Goal: Navigation & Orientation: Find specific page/section

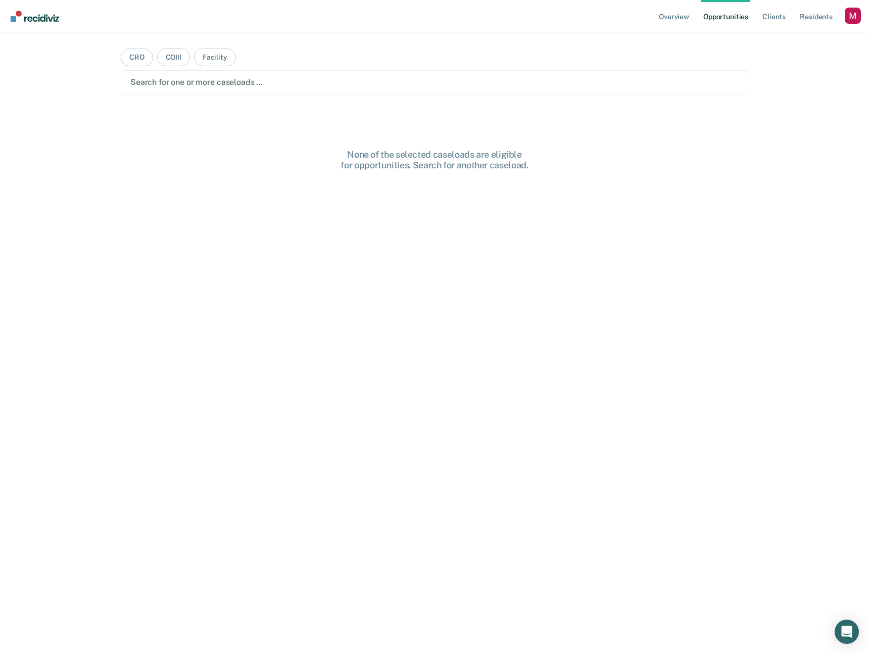
click at [731, 15] on link "Opportunities" at bounding box center [725, 16] width 49 height 32
click at [296, 86] on div at bounding box center [434, 82] width 608 height 12
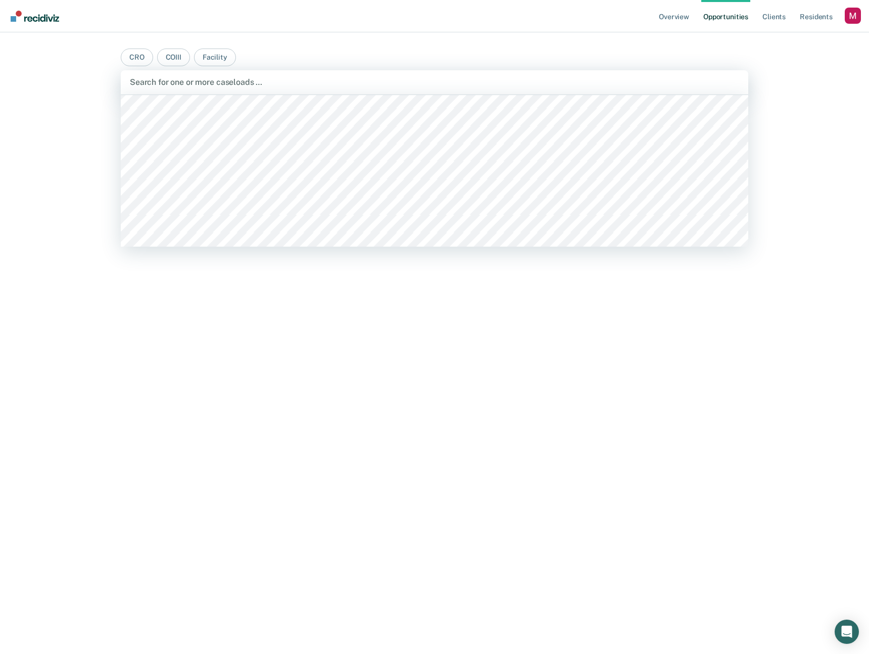
scroll to position [2009, 0]
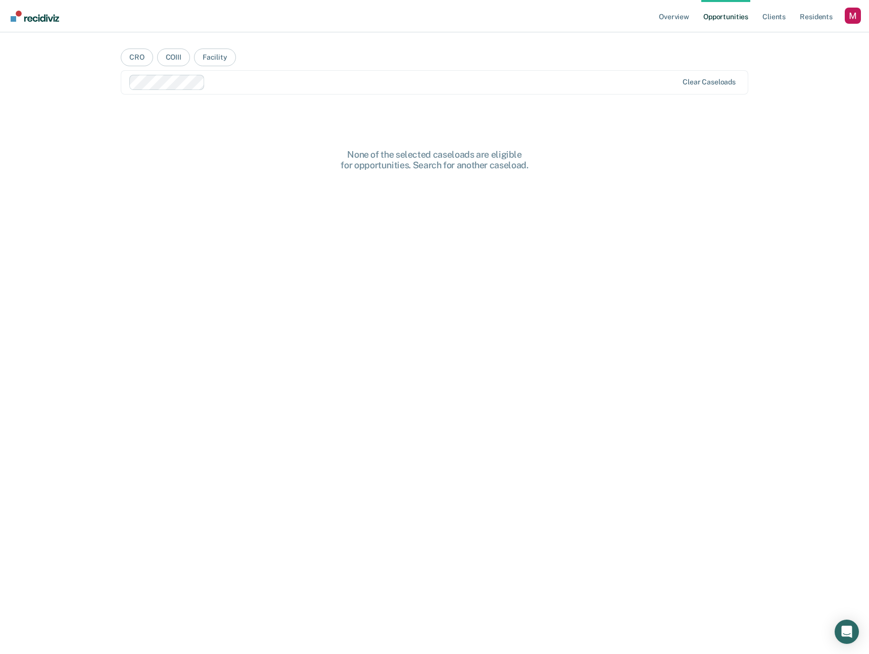
click at [739, 190] on div "None of the selected caseloads are eligible for opportunities. Search for anoth…" at bounding box center [435, 419] width 628 height 541
click at [787, 17] on link "Client s" at bounding box center [774, 16] width 27 height 32
click at [823, 22] on link "Resident s" at bounding box center [816, 16] width 37 height 32
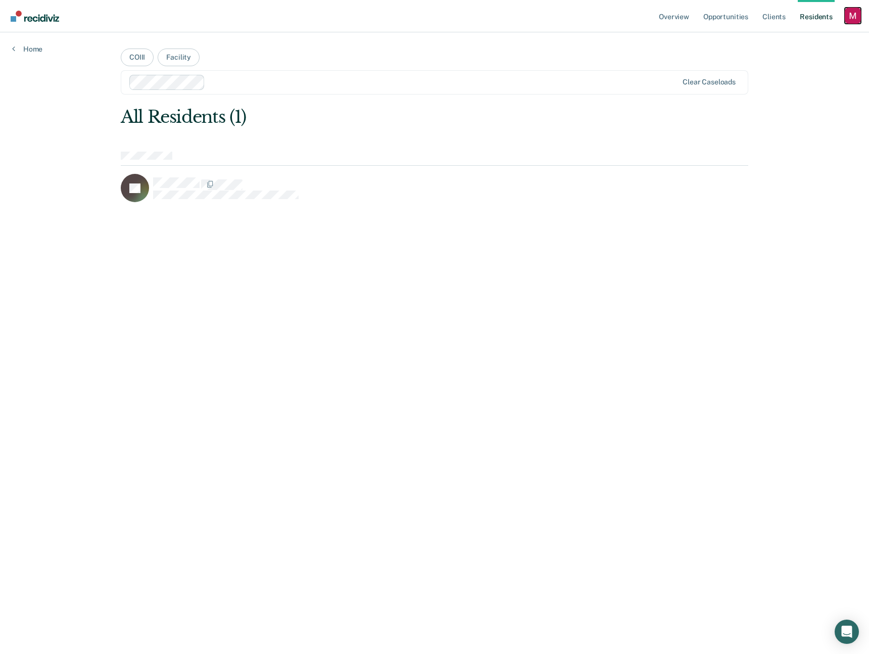
click at [858, 19] on div "Profile dropdown button" at bounding box center [853, 16] width 16 height 16
click at [779, 38] on link "Profile" at bounding box center [812, 41] width 81 height 9
